Goal: Find specific page/section: Find specific page/section

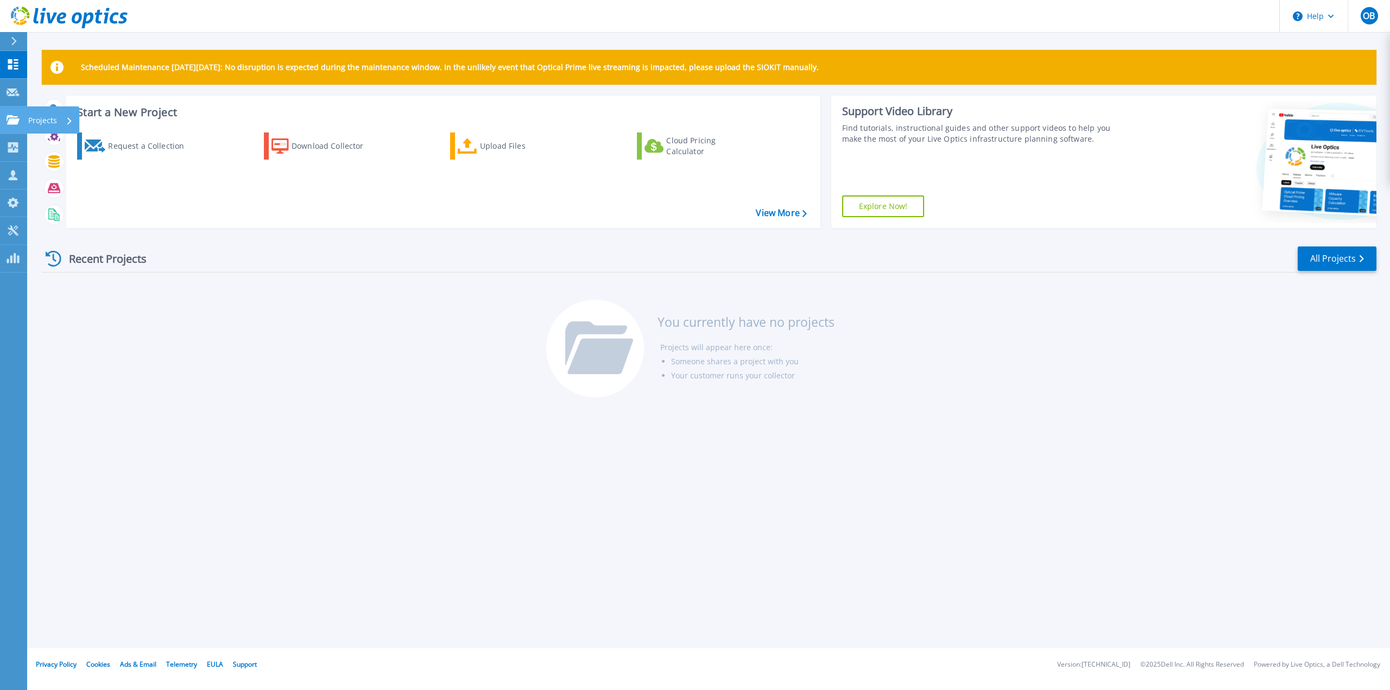
click at [10, 119] on icon at bounding box center [13, 119] width 13 height 9
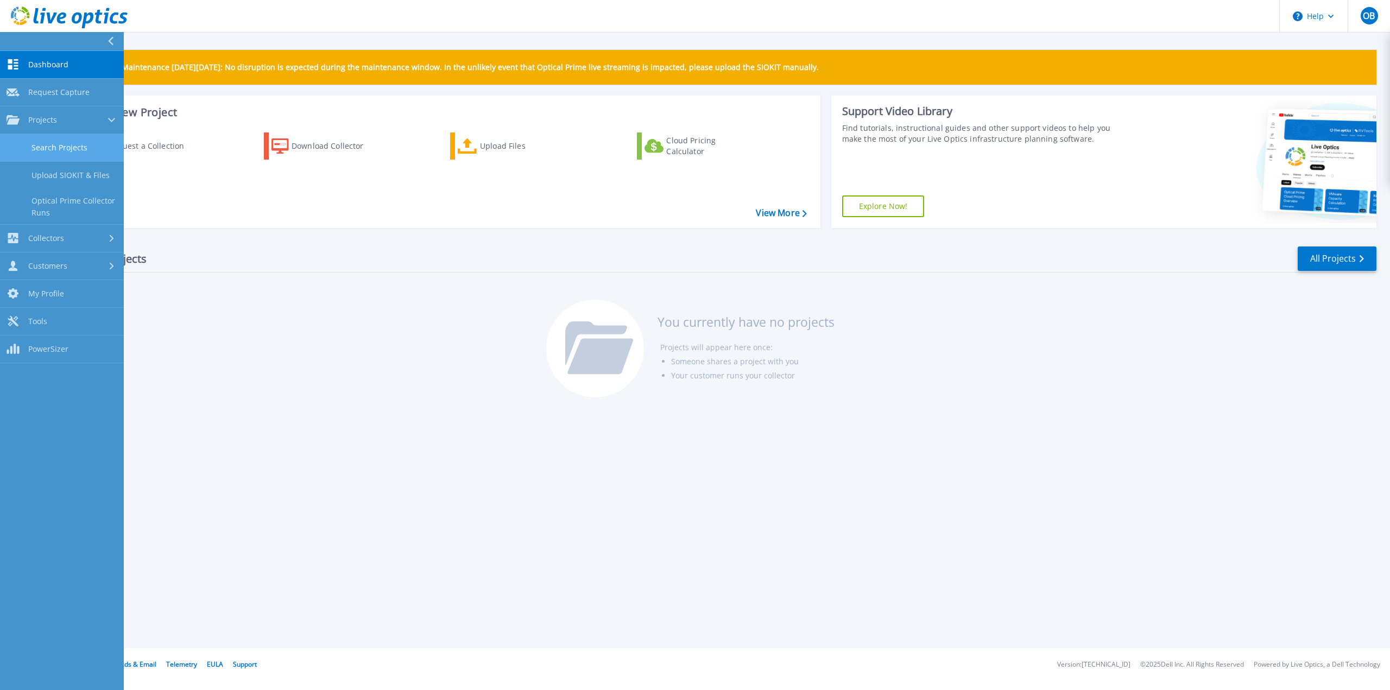
click at [46, 141] on link "Search Projects" at bounding box center [62, 148] width 124 height 28
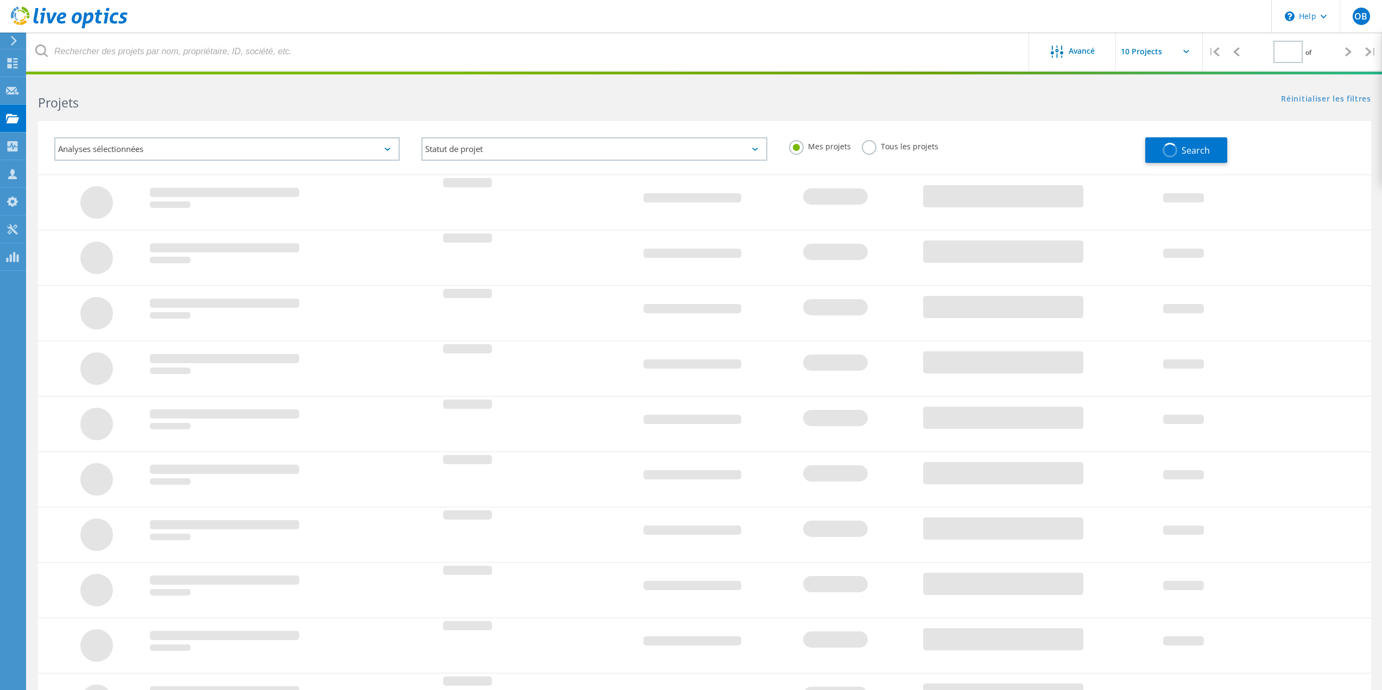
type input "1"
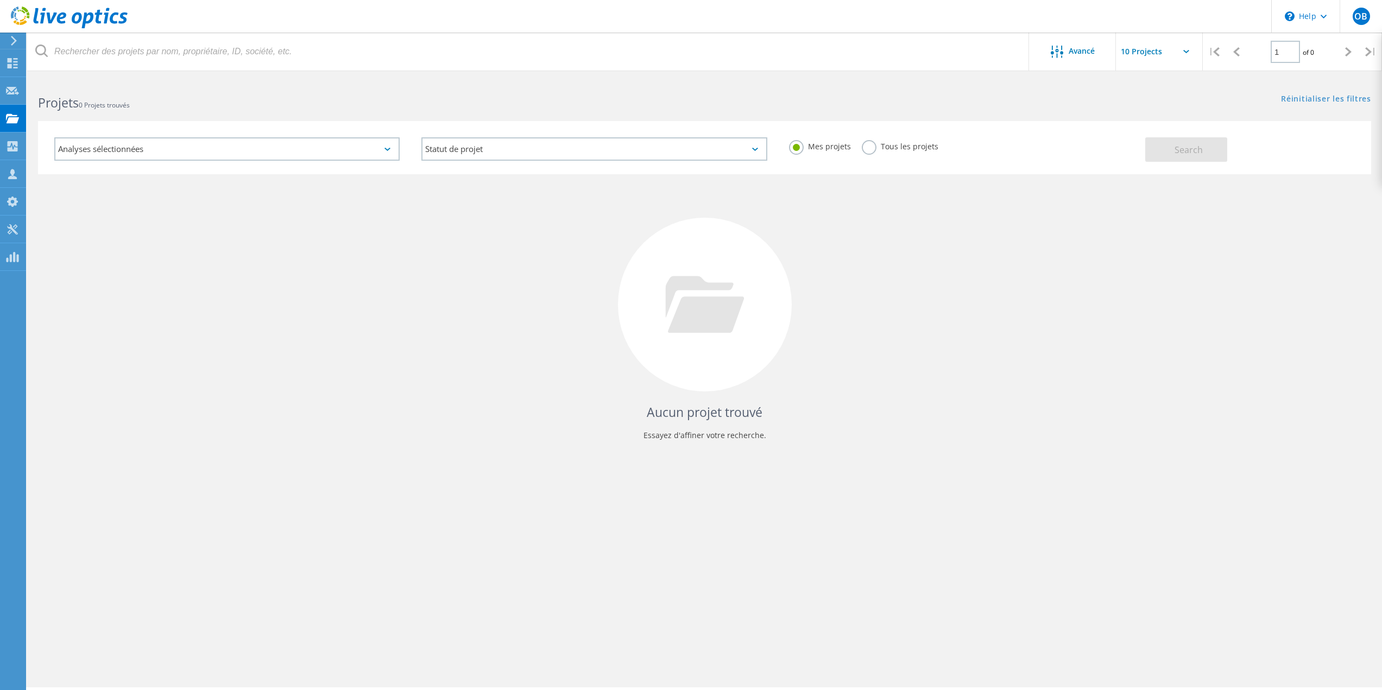
click at [868, 149] on label "Tous les projets" at bounding box center [900, 145] width 77 height 10
click at [0, 0] on input "Tous les projets" at bounding box center [0, 0] width 0 height 0
click at [1195, 137] on div "Search" at bounding box center [1255, 143] width 220 height 35
click at [1204, 154] on button "Search" at bounding box center [1186, 149] width 82 height 24
